Goal: Navigation & Orientation: Find specific page/section

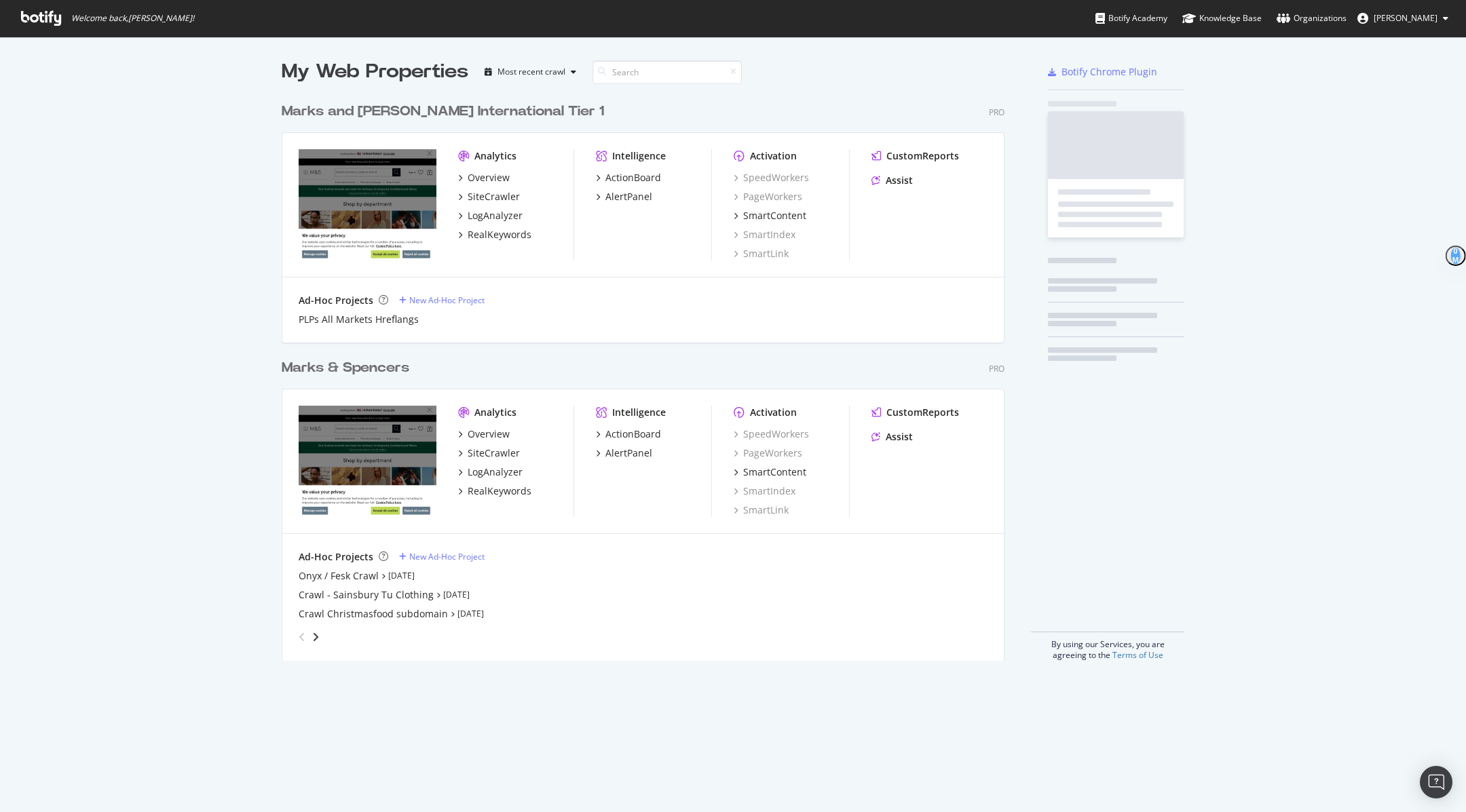
scroll to position [575, 733]
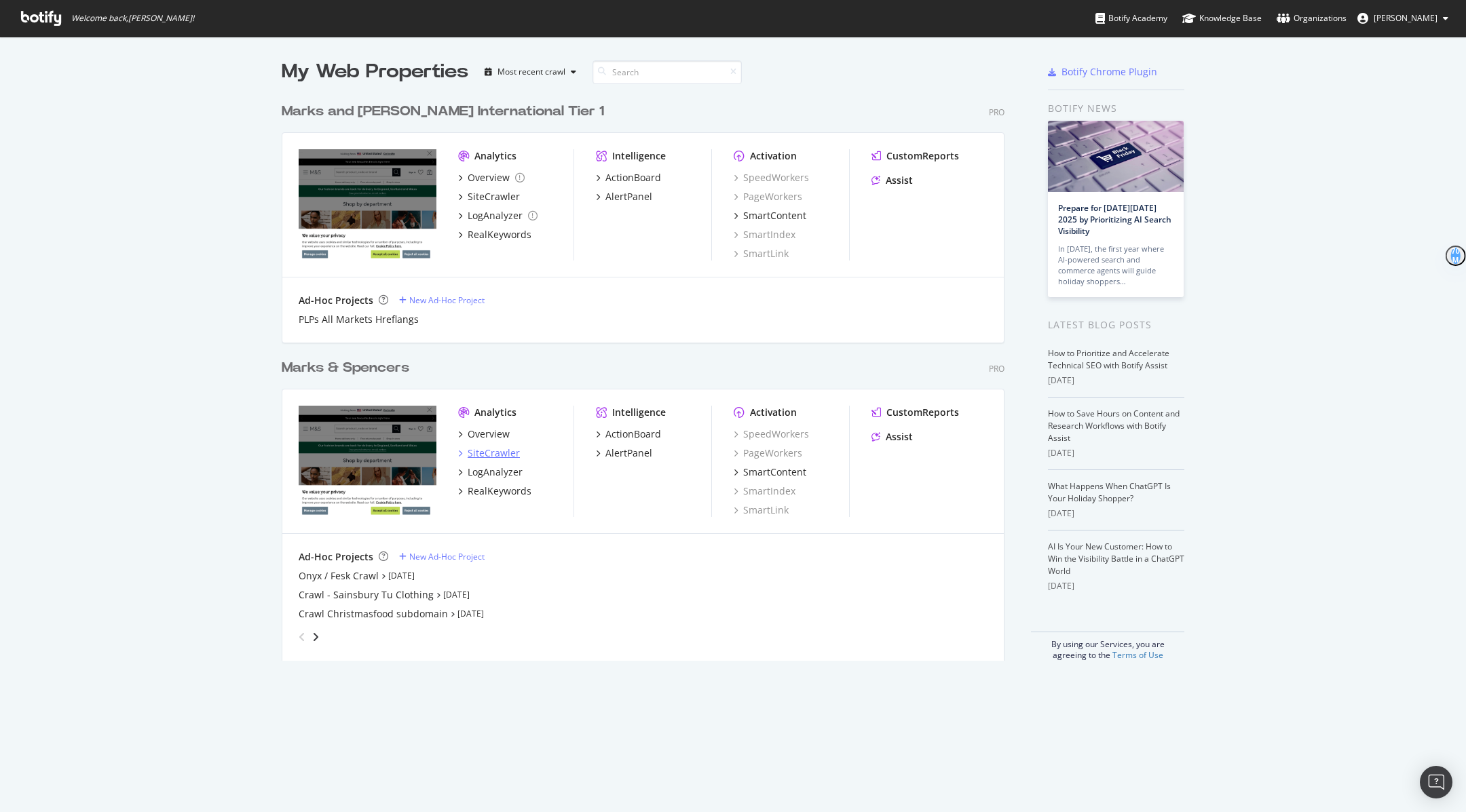
click at [502, 446] on div "SiteCrawler" at bounding box center [493, 453] width 52 height 14
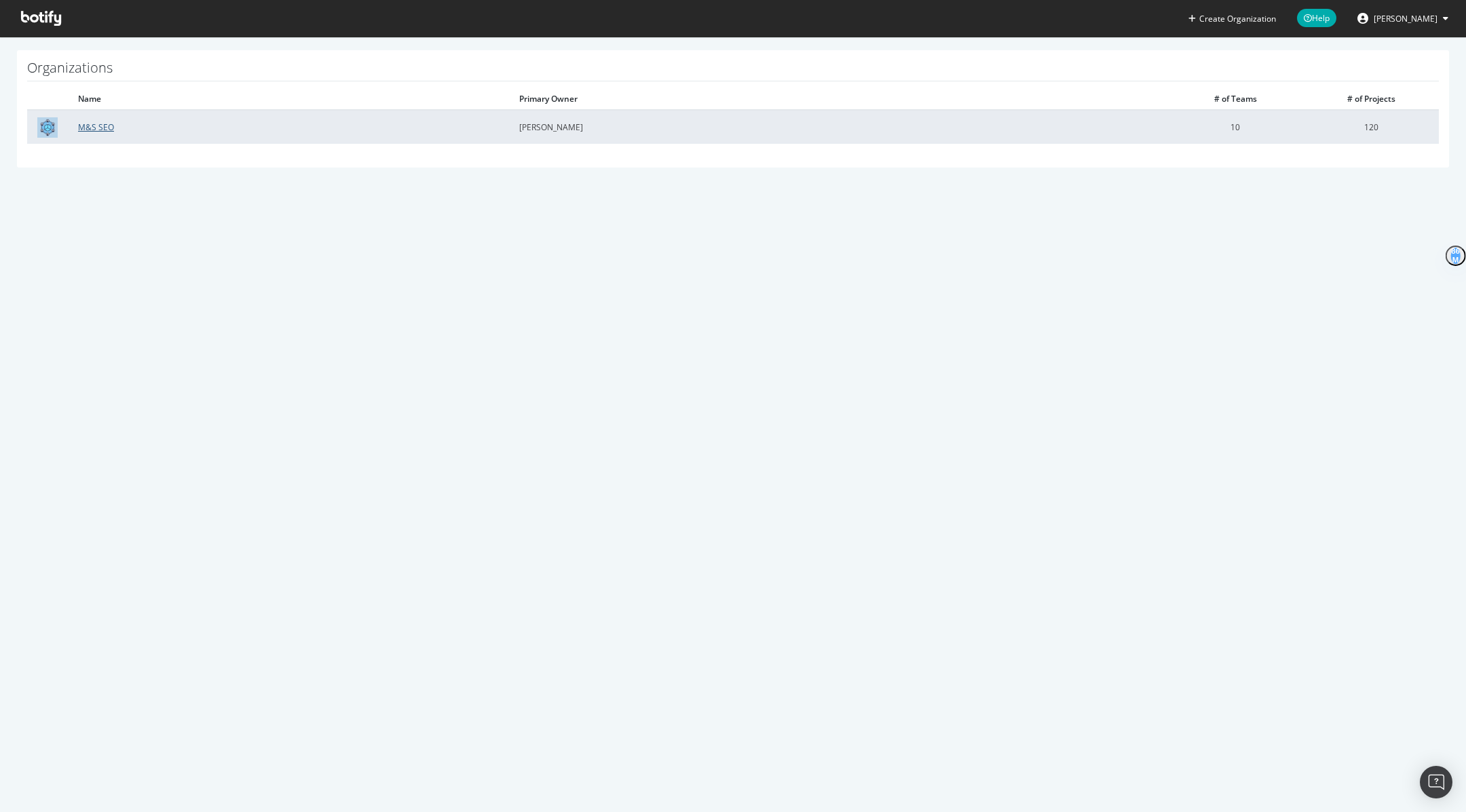
click at [100, 126] on link "M&S SEO" at bounding box center [96, 127] width 36 height 11
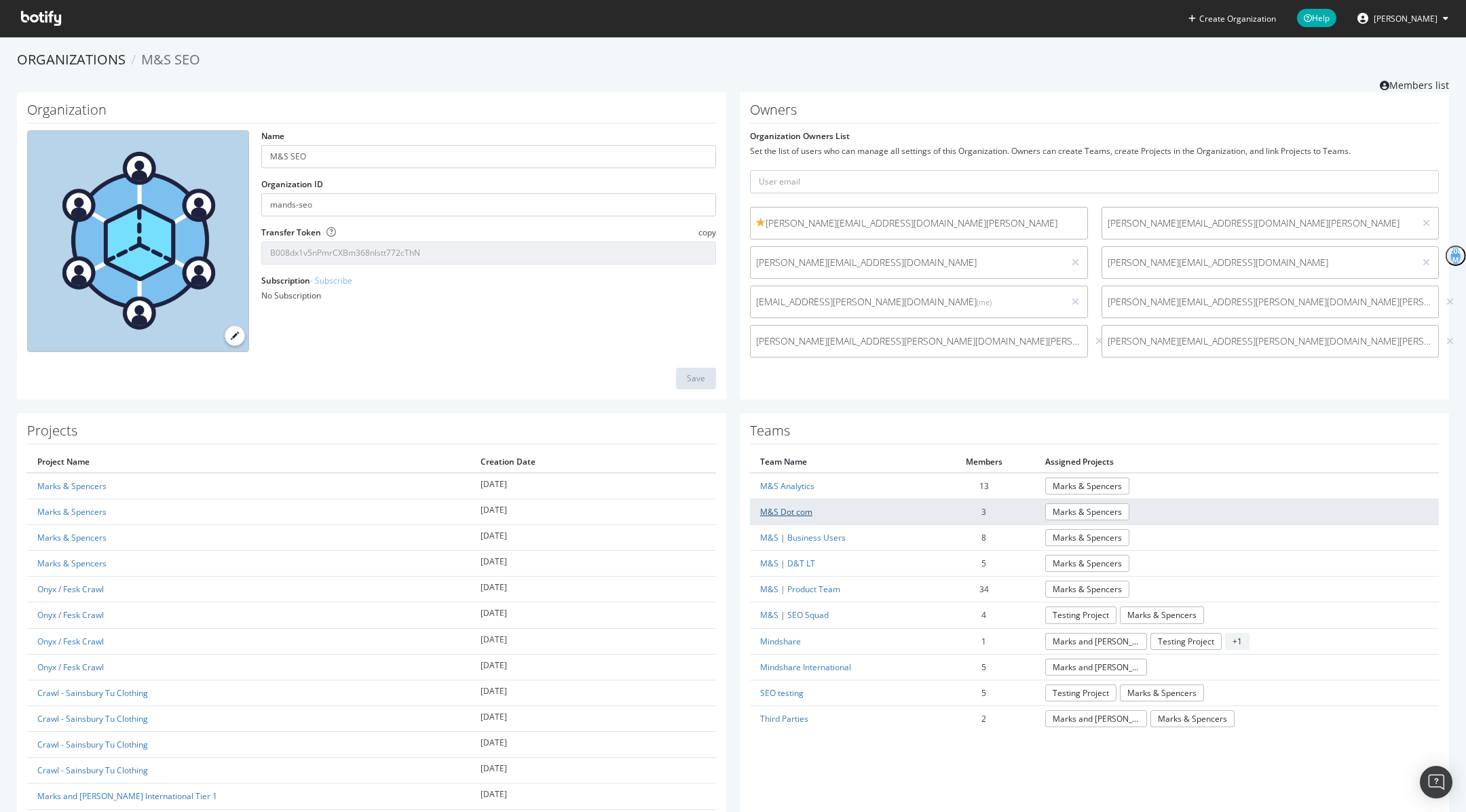
click at [805, 506] on link "M&S Dot com" at bounding box center [786, 512] width 52 height 11
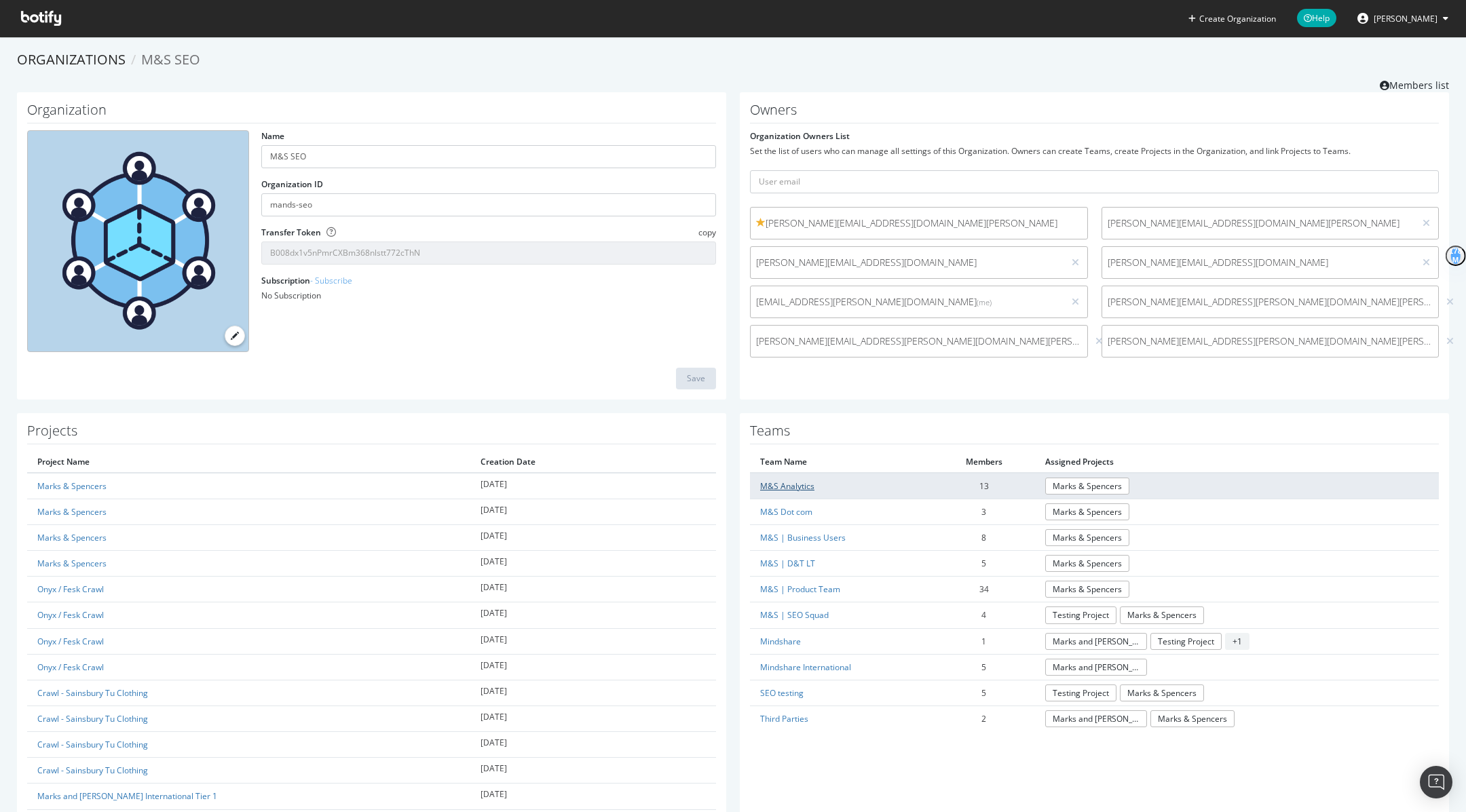
click at [797, 489] on link "M&S Analytics" at bounding box center [787, 486] width 55 height 11
